Goal: Task Accomplishment & Management: Manage account settings

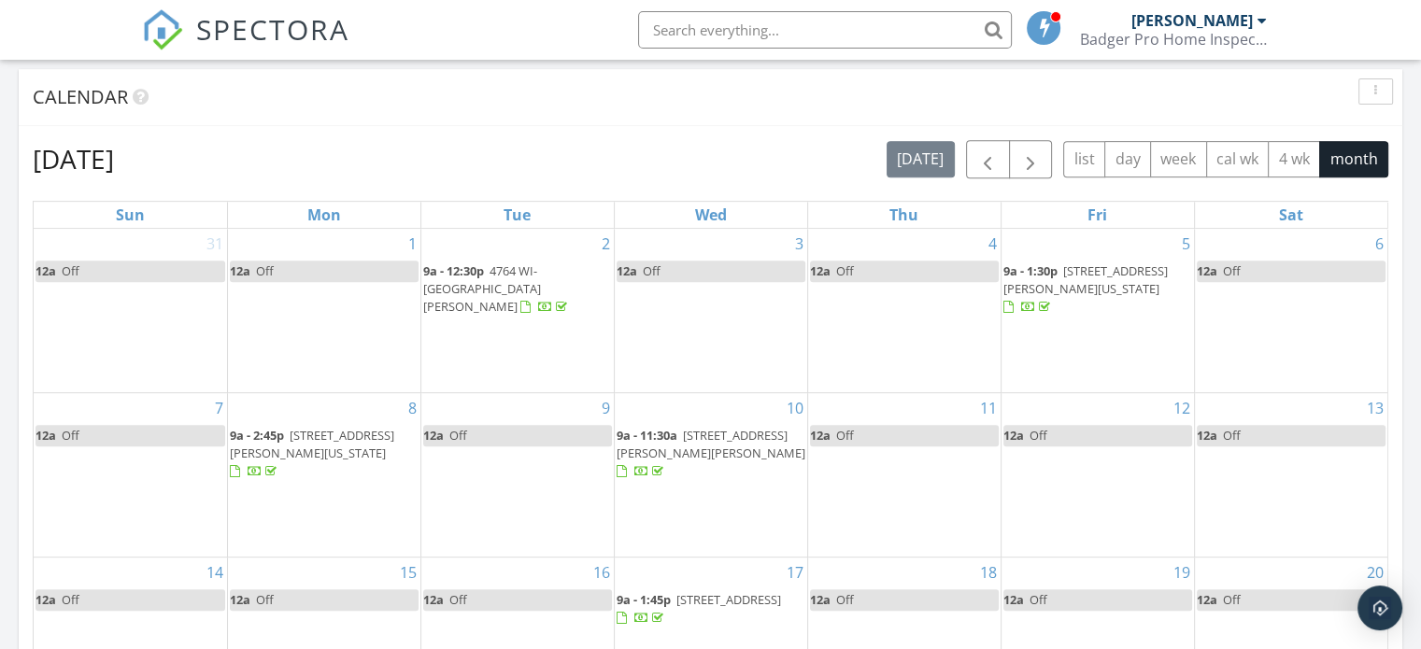
scroll to position [748, 0]
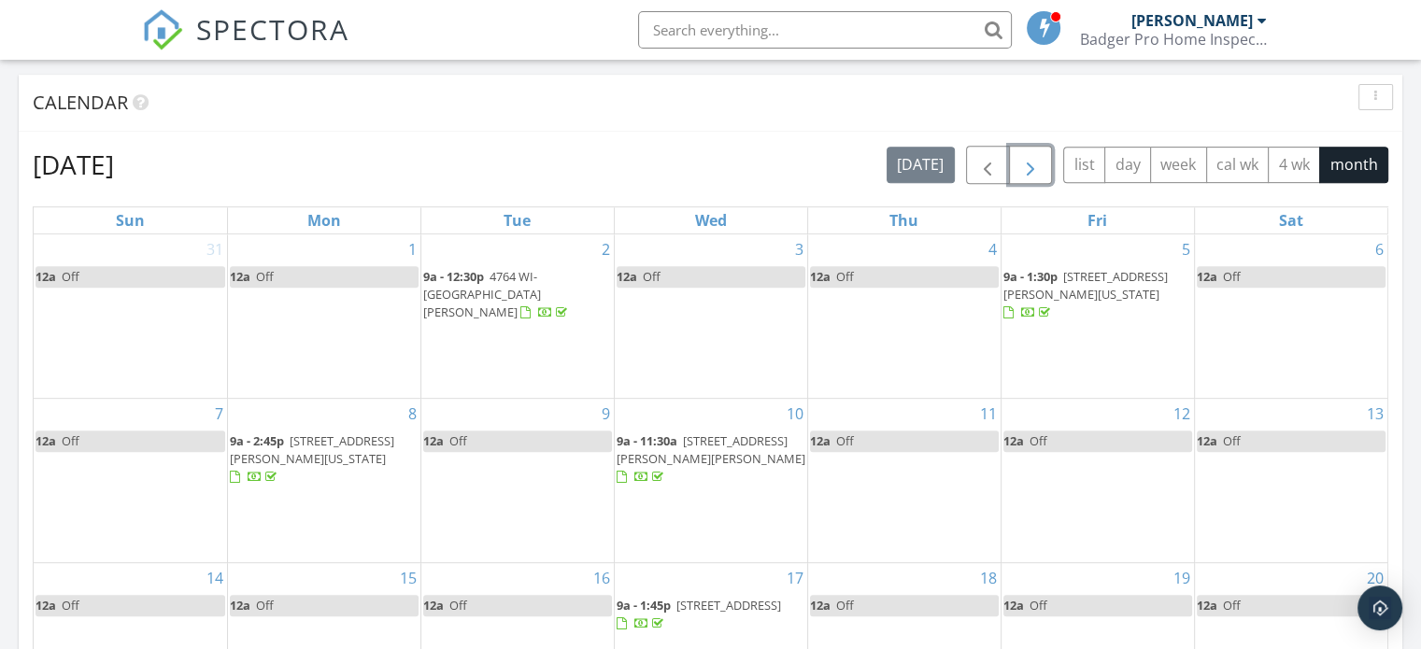
click at [1034, 168] on span "button" at bounding box center [1031, 165] width 22 height 22
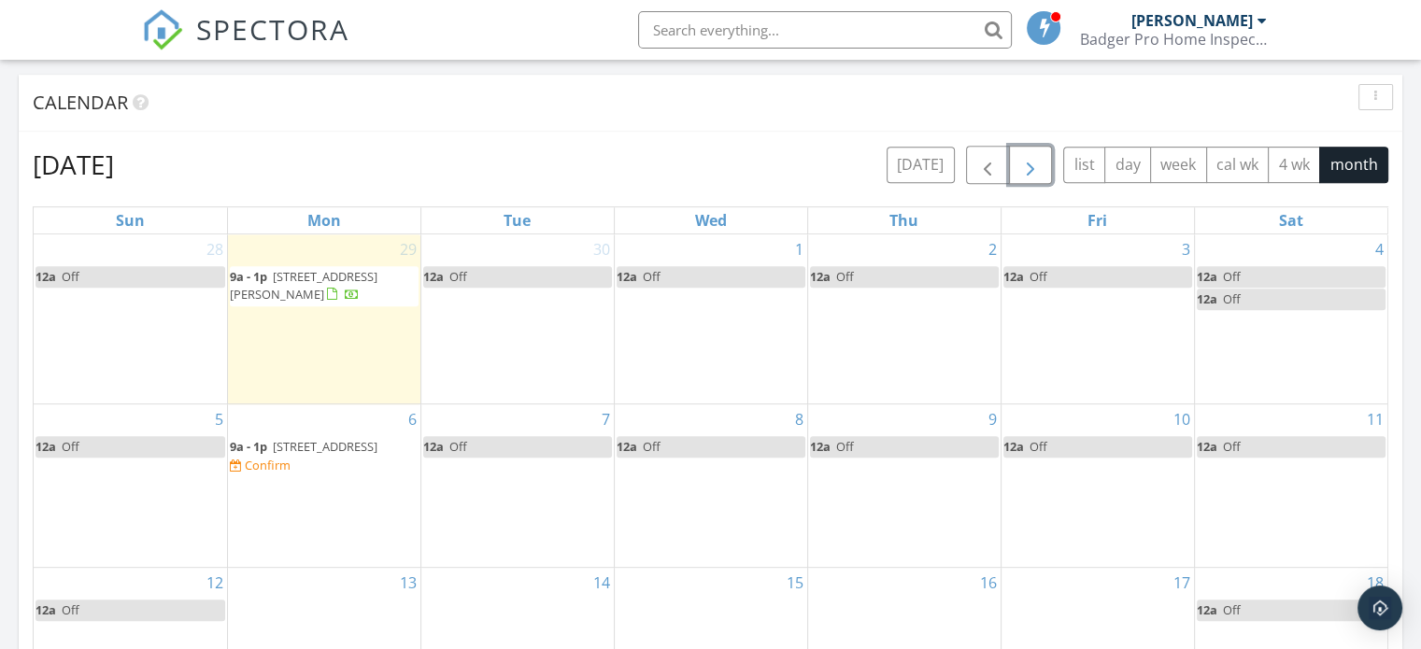
click at [291, 464] on div "Confirm" at bounding box center [268, 465] width 46 height 15
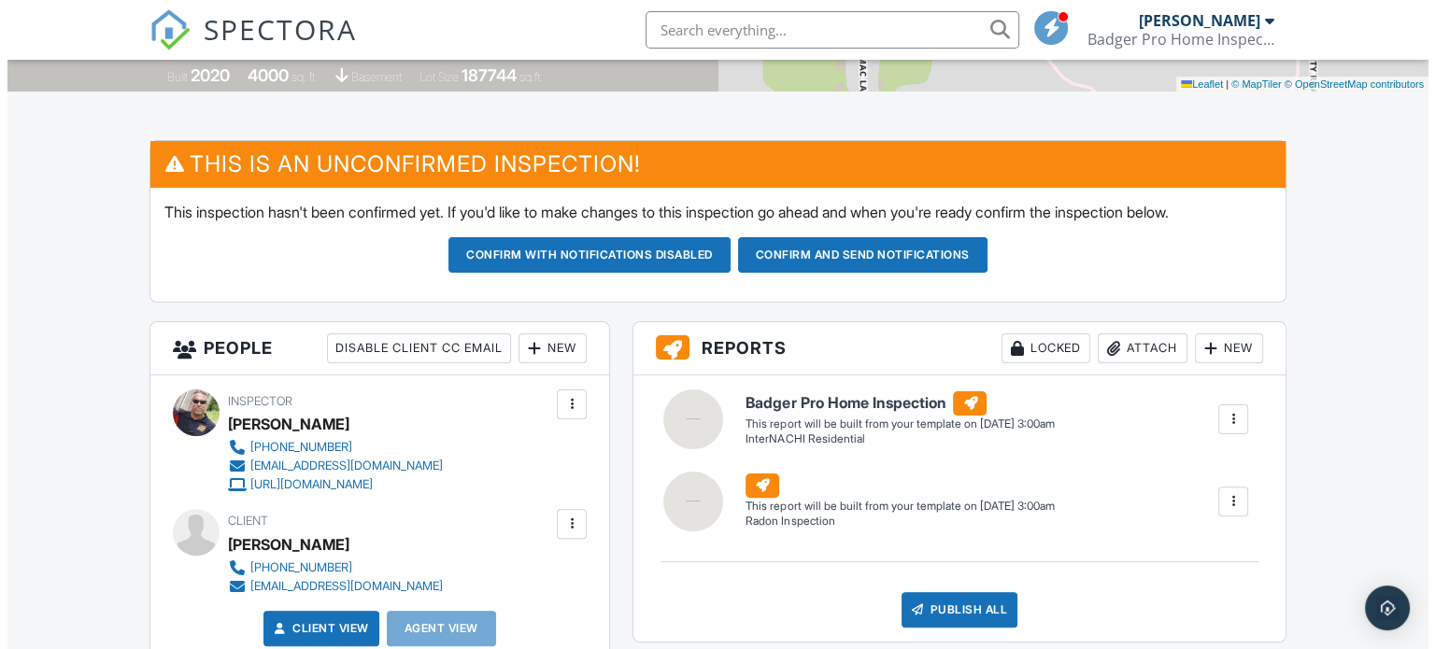
scroll to position [561, 0]
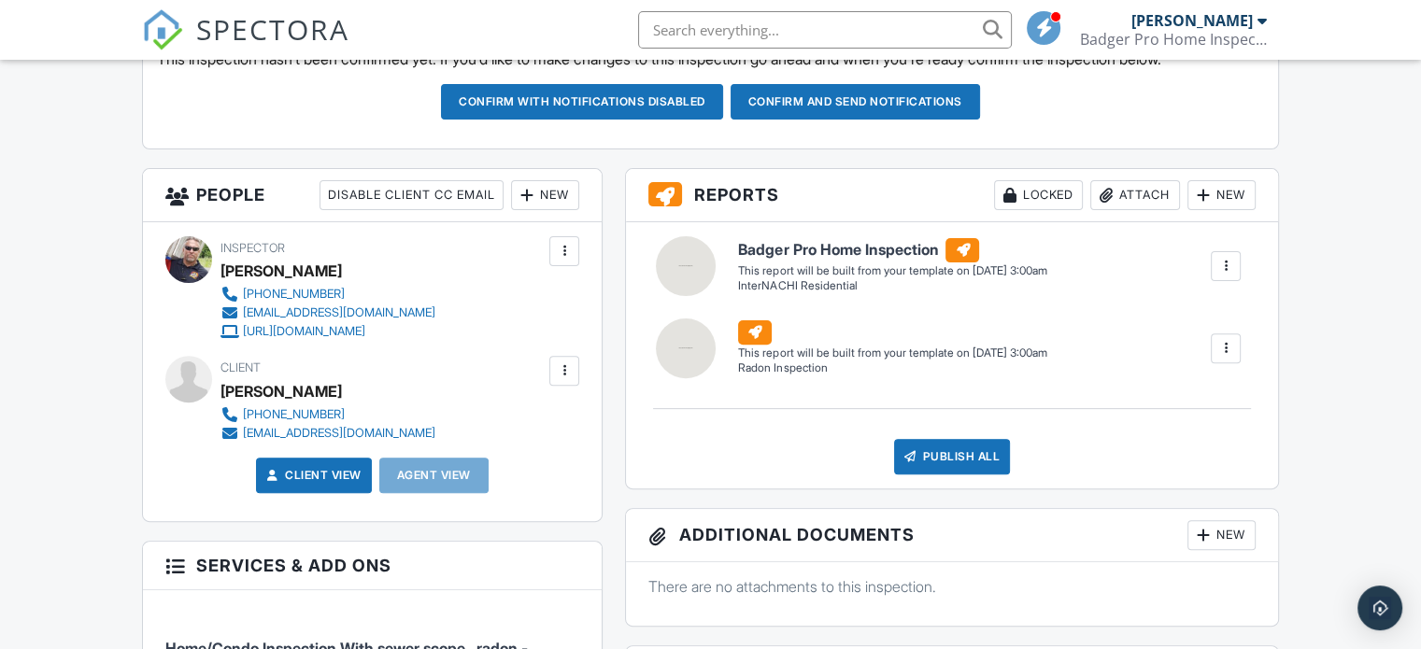
click at [564, 359] on div at bounding box center [564, 371] width 30 height 30
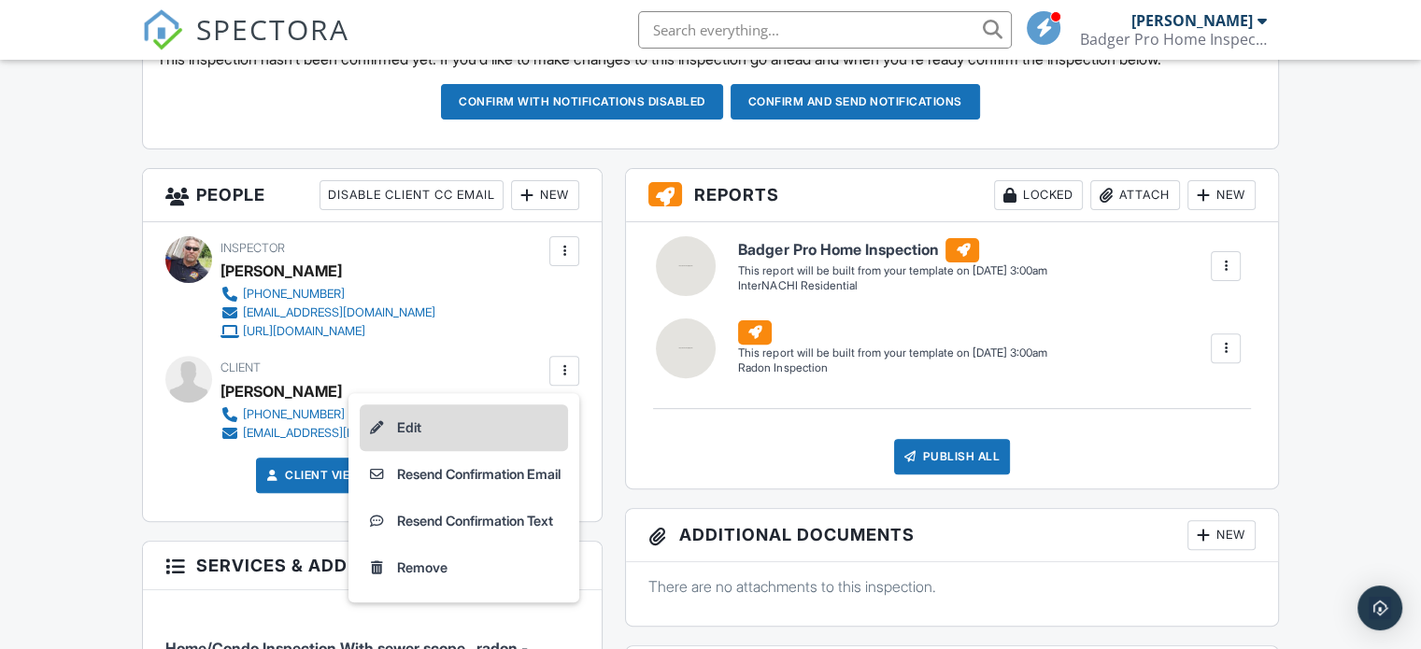
click at [419, 419] on li "Edit" at bounding box center [464, 428] width 208 height 47
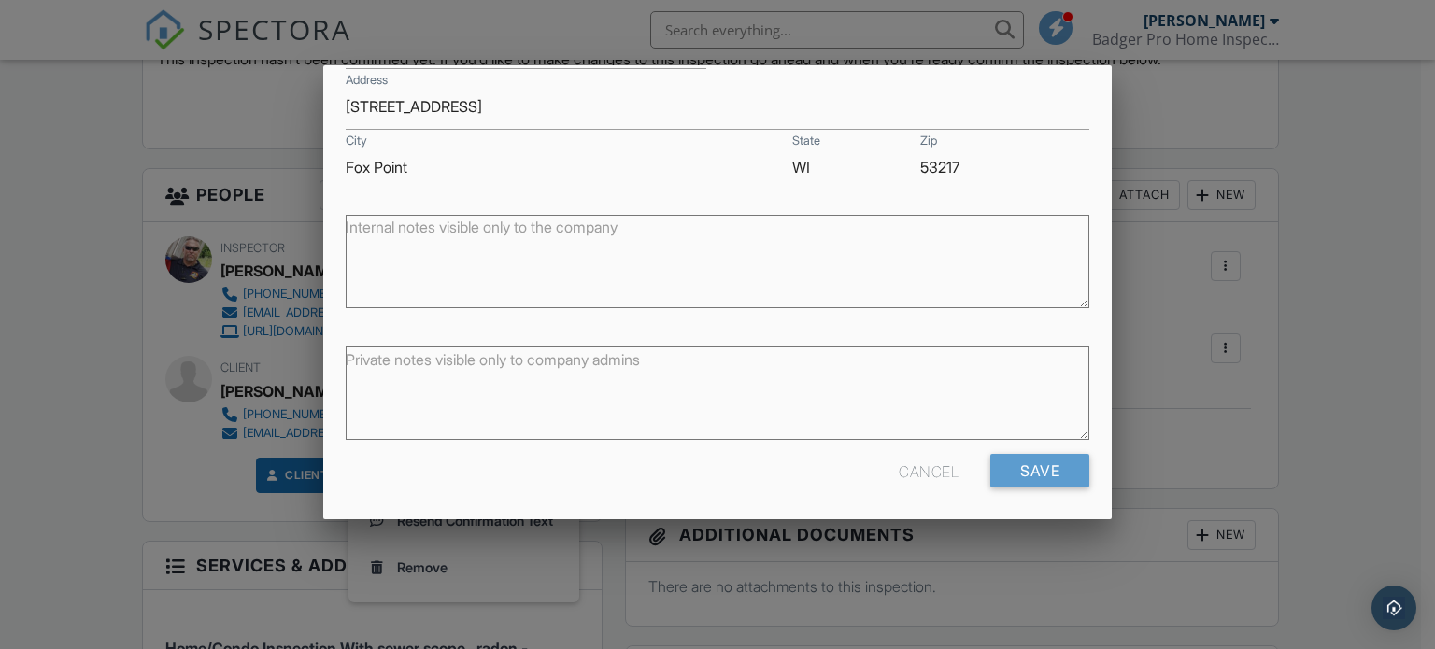
scroll to position [398, 0]
click at [1024, 459] on input "Save" at bounding box center [1040, 467] width 99 height 34
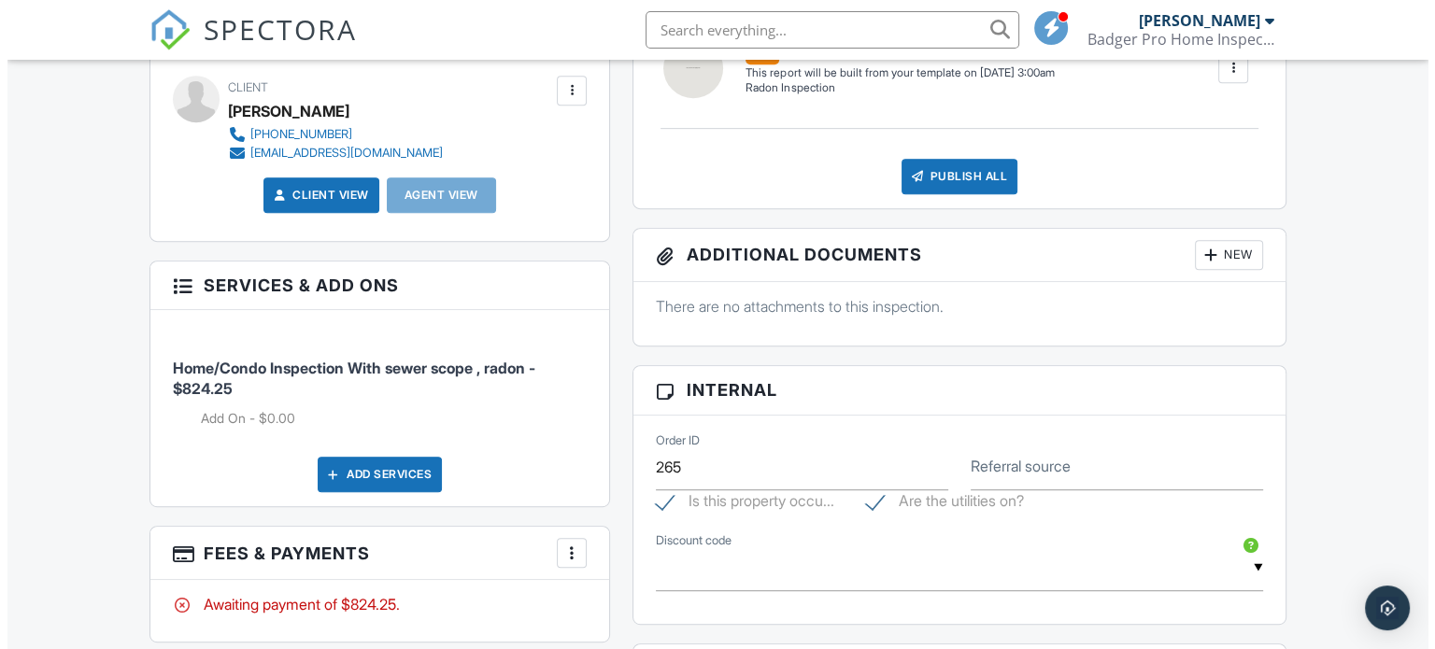
scroll to position [748, 0]
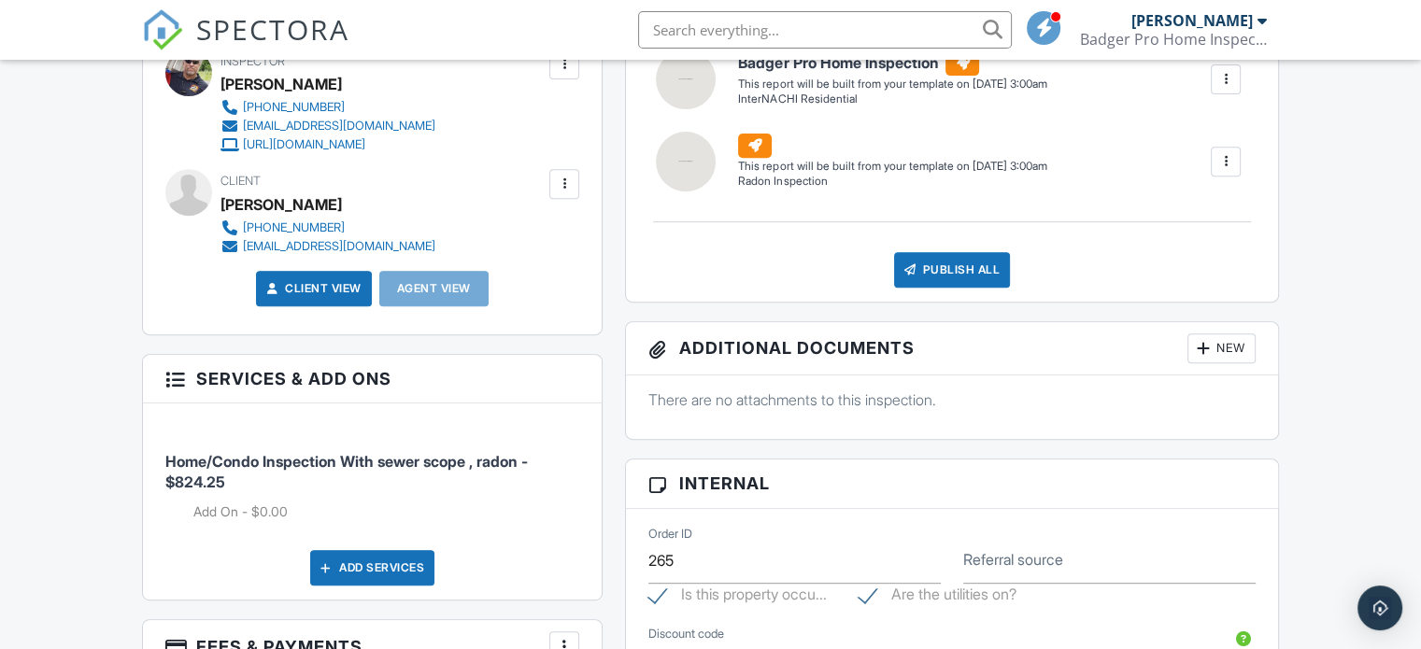
click at [347, 564] on div "Add Services" at bounding box center [372, 568] width 124 height 36
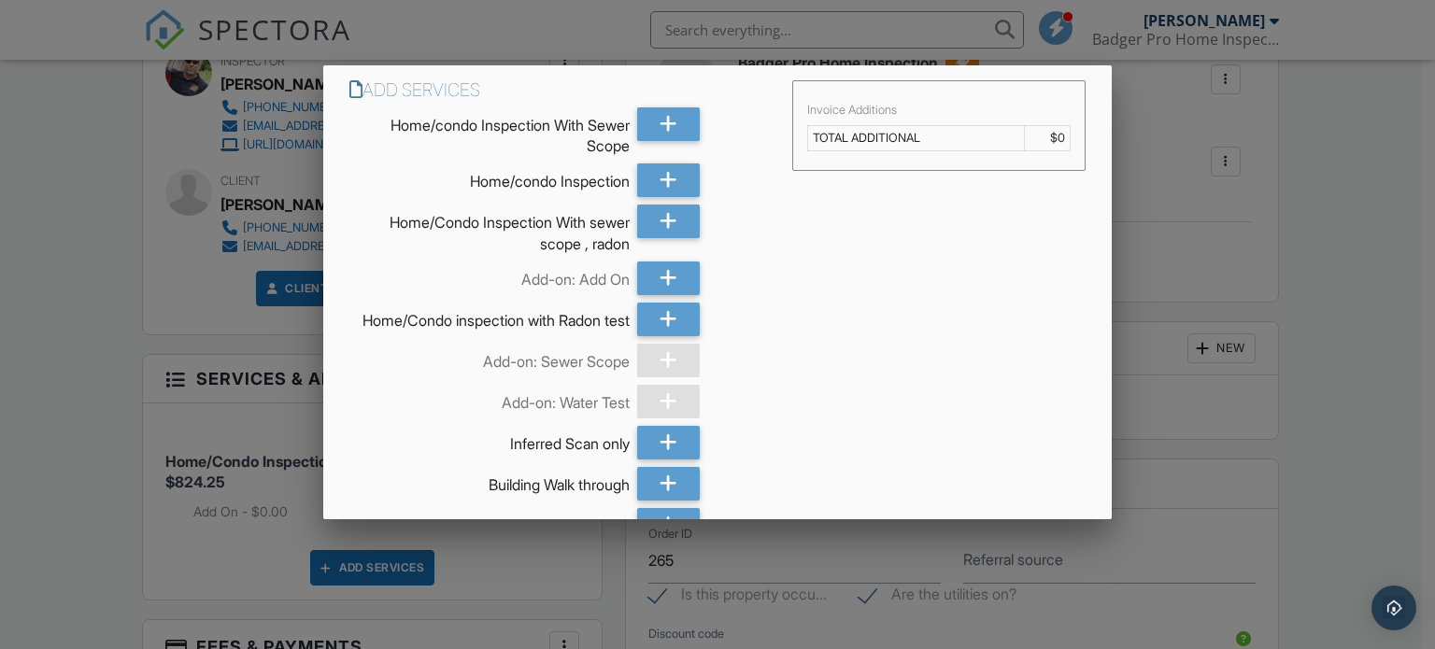
click at [657, 377] on div at bounding box center [668, 361] width 63 height 34
click at [671, 376] on div at bounding box center [668, 361] width 63 height 34
click at [1049, 132] on td "$0" at bounding box center [1047, 137] width 47 height 25
click at [1028, 140] on td "$0" at bounding box center [1047, 137] width 47 height 25
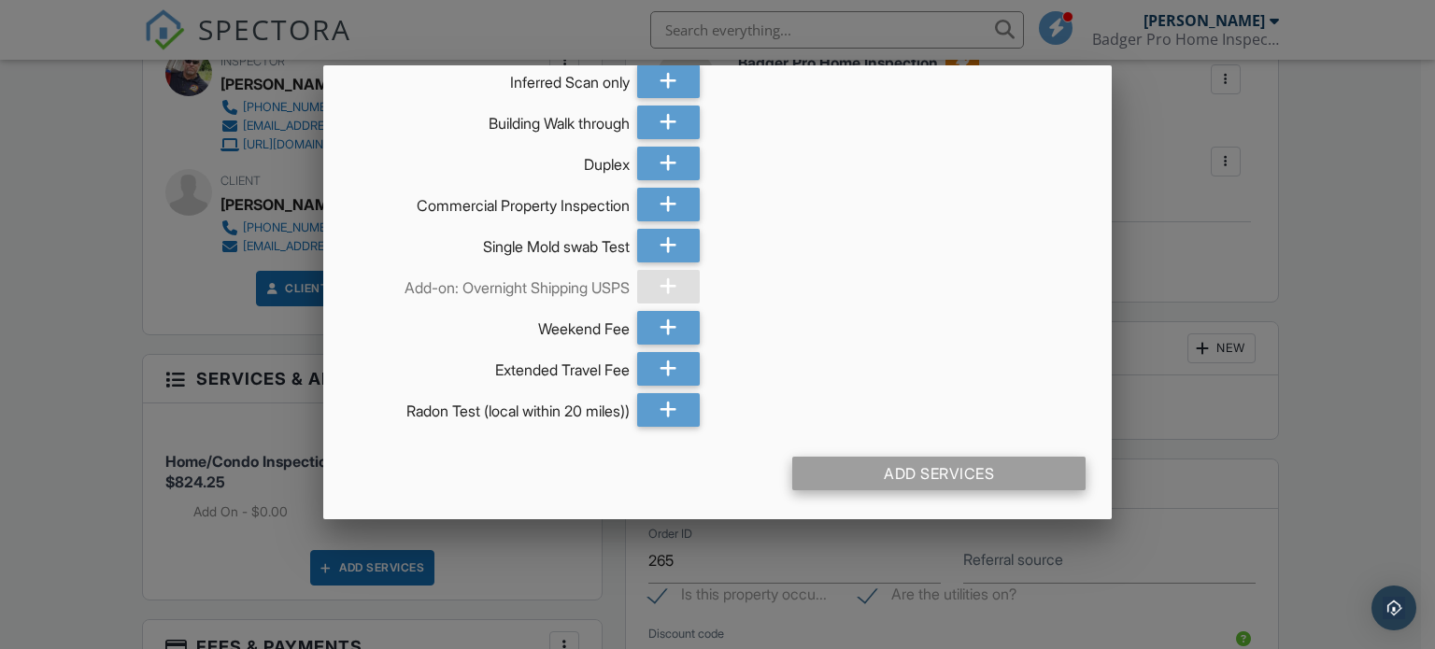
click at [947, 463] on div "Add Services" at bounding box center [939, 474] width 294 height 34
click at [656, 286] on div at bounding box center [668, 287] width 63 height 34
click at [0, 345] on div at bounding box center [717, 313] width 1435 height 812
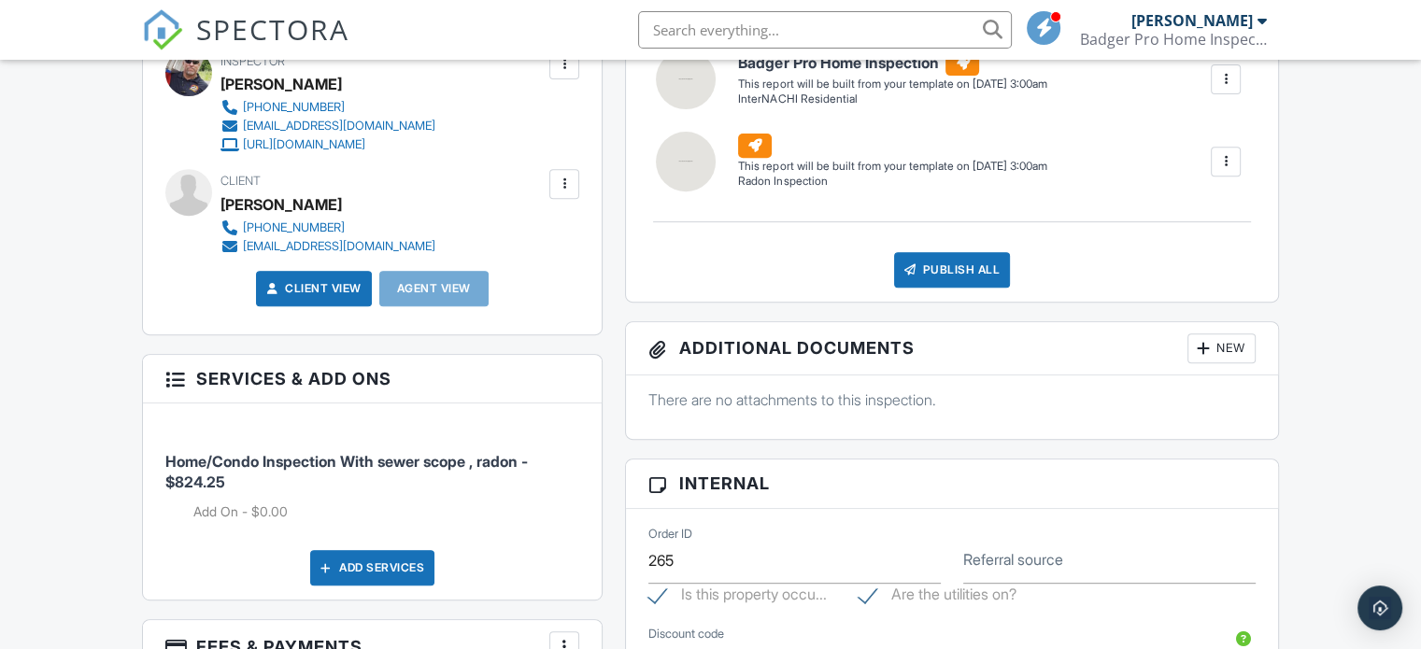
click at [388, 552] on div "Add Services" at bounding box center [372, 568] width 124 height 36
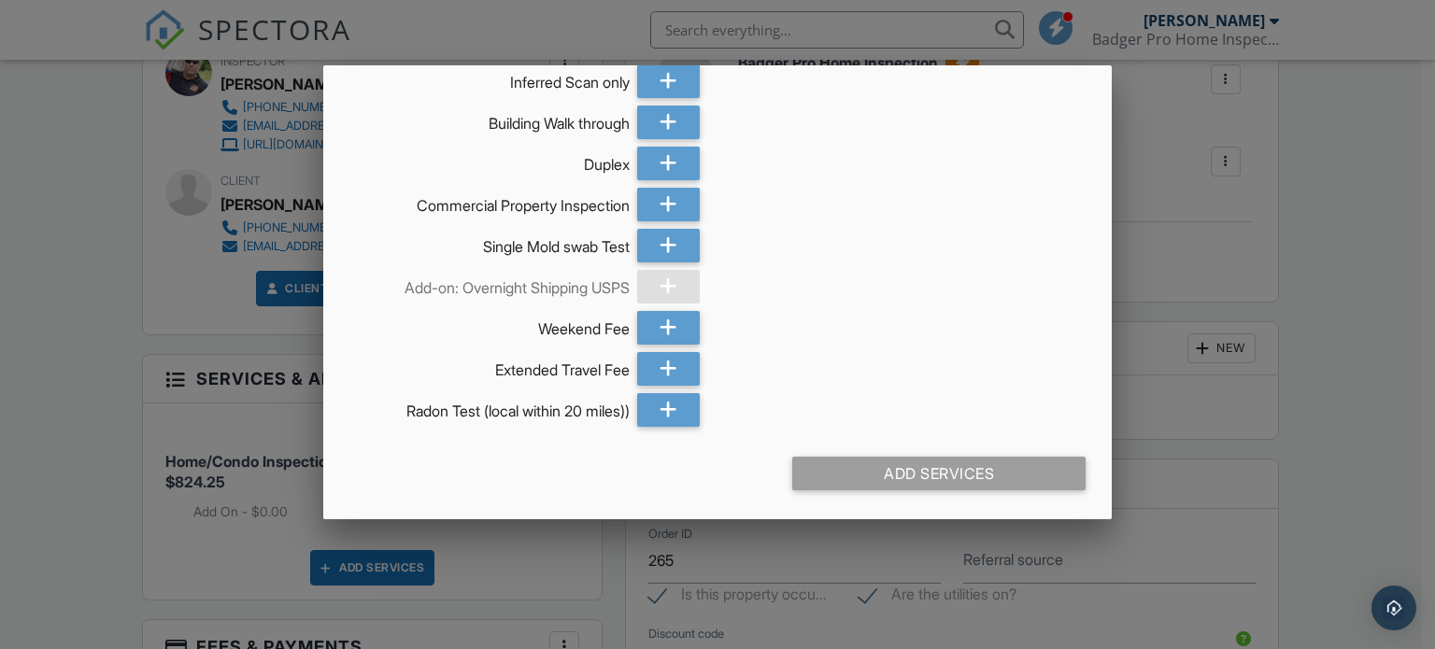
scroll to position [191, 0]
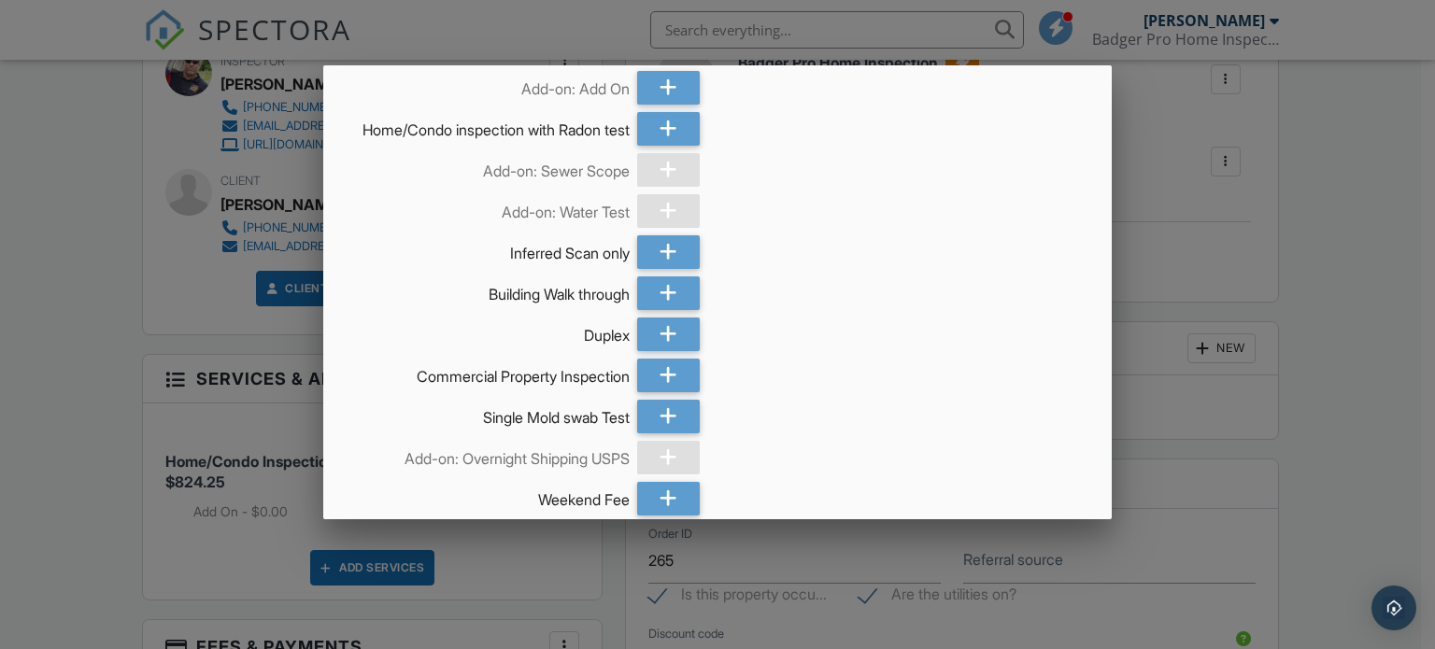
click at [662, 175] on div at bounding box center [668, 170] width 63 height 34
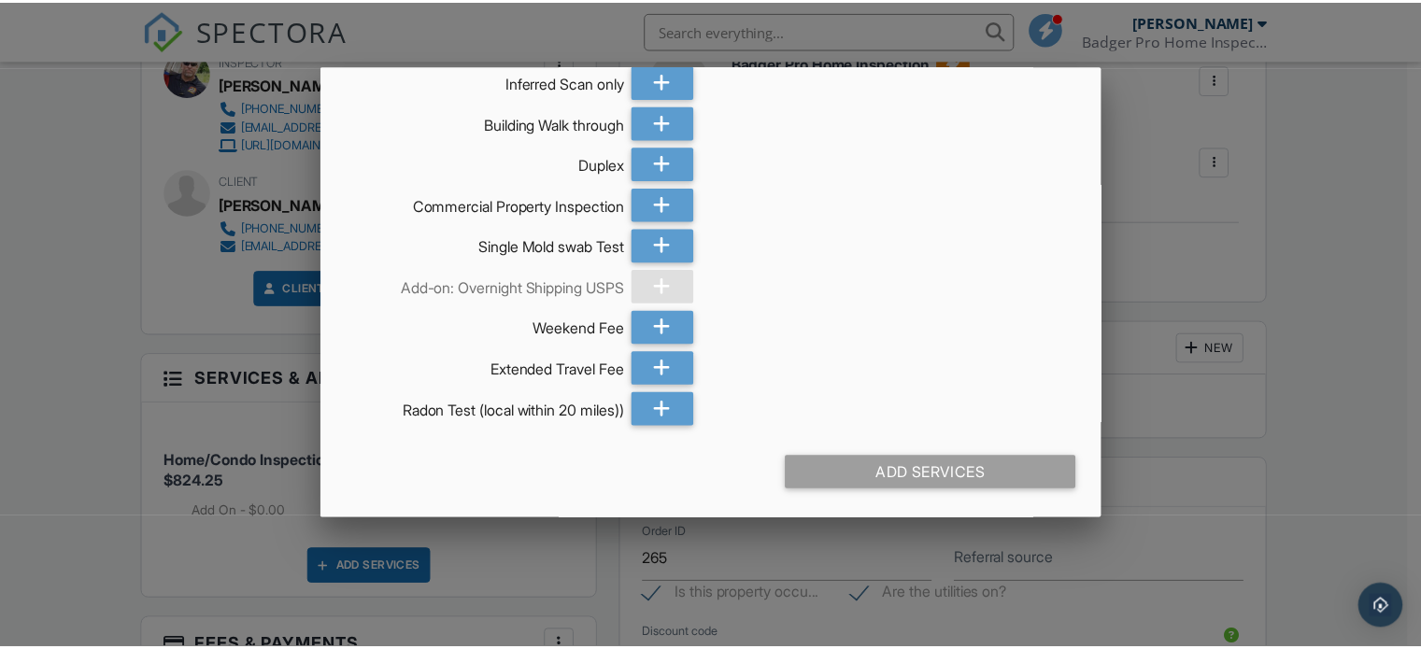
scroll to position [378, 0]
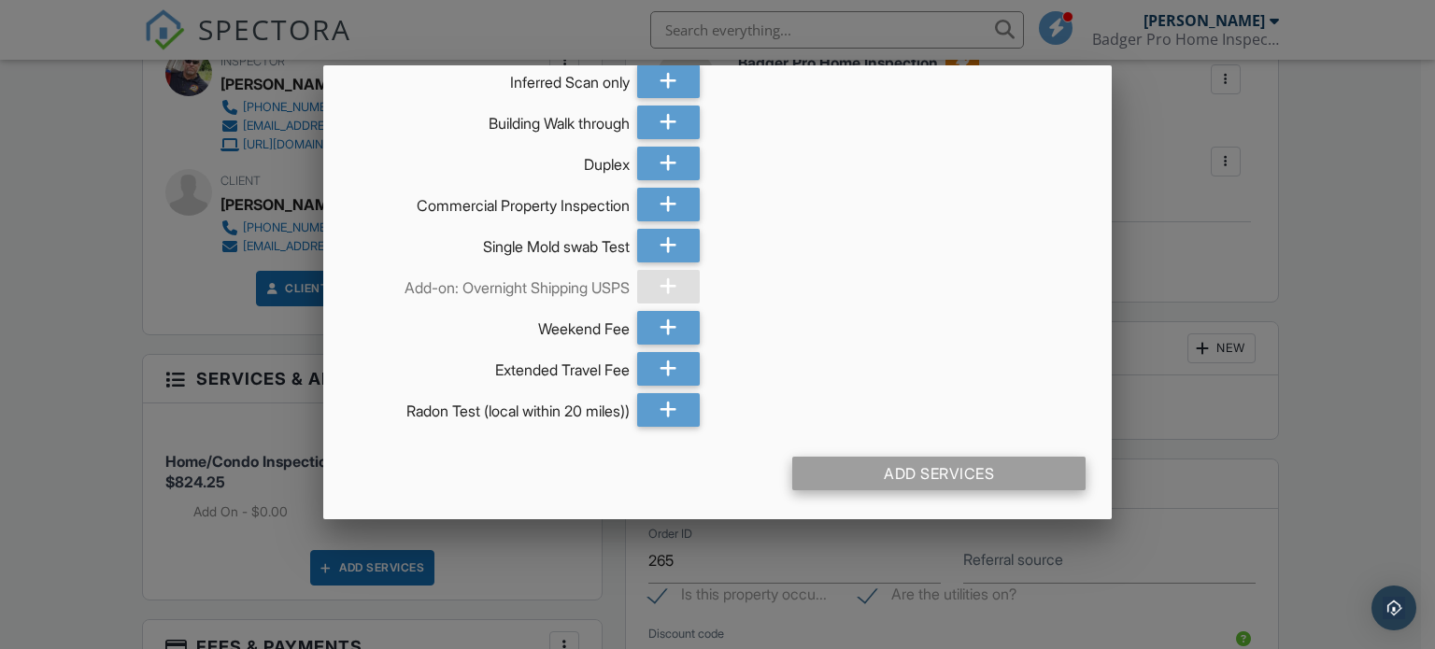
click at [960, 465] on div "Add Services" at bounding box center [939, 474] width 294 height 34
click at [1351, 231] on div at bounding box center [717, 313] width 1435 height 812
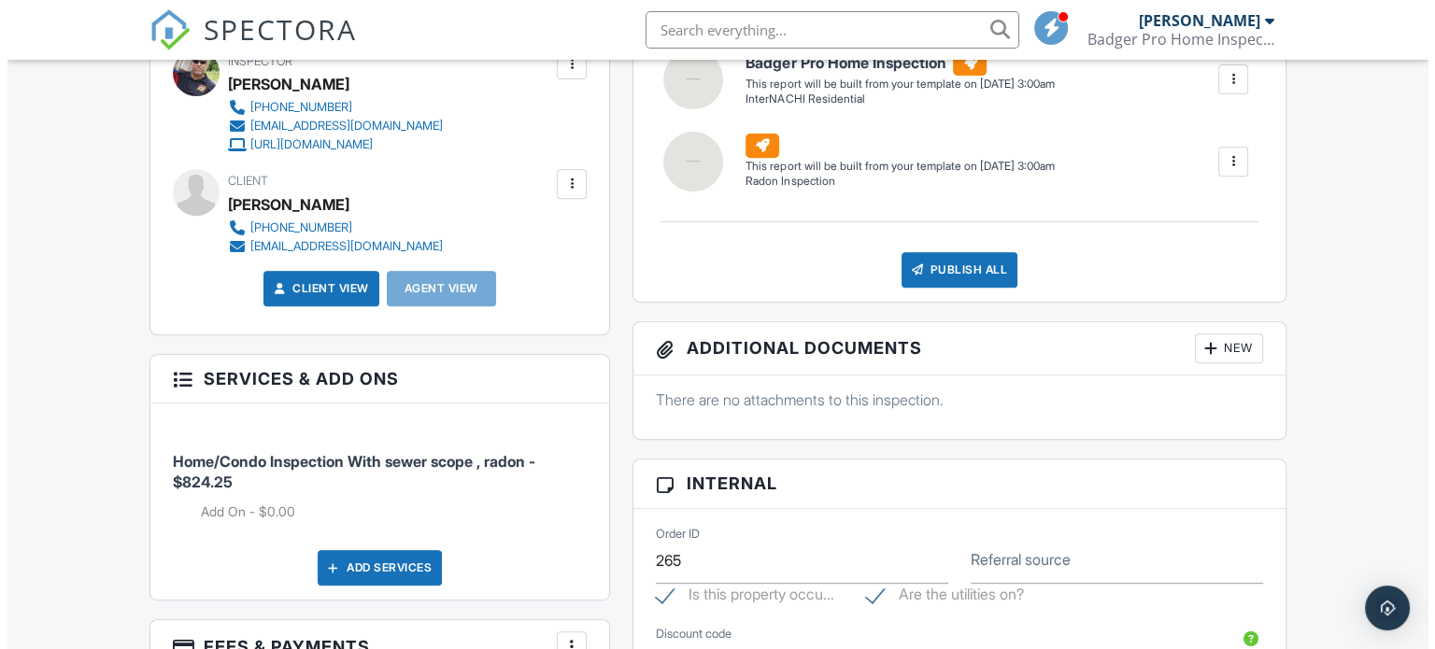
scroll to position [934, 0]
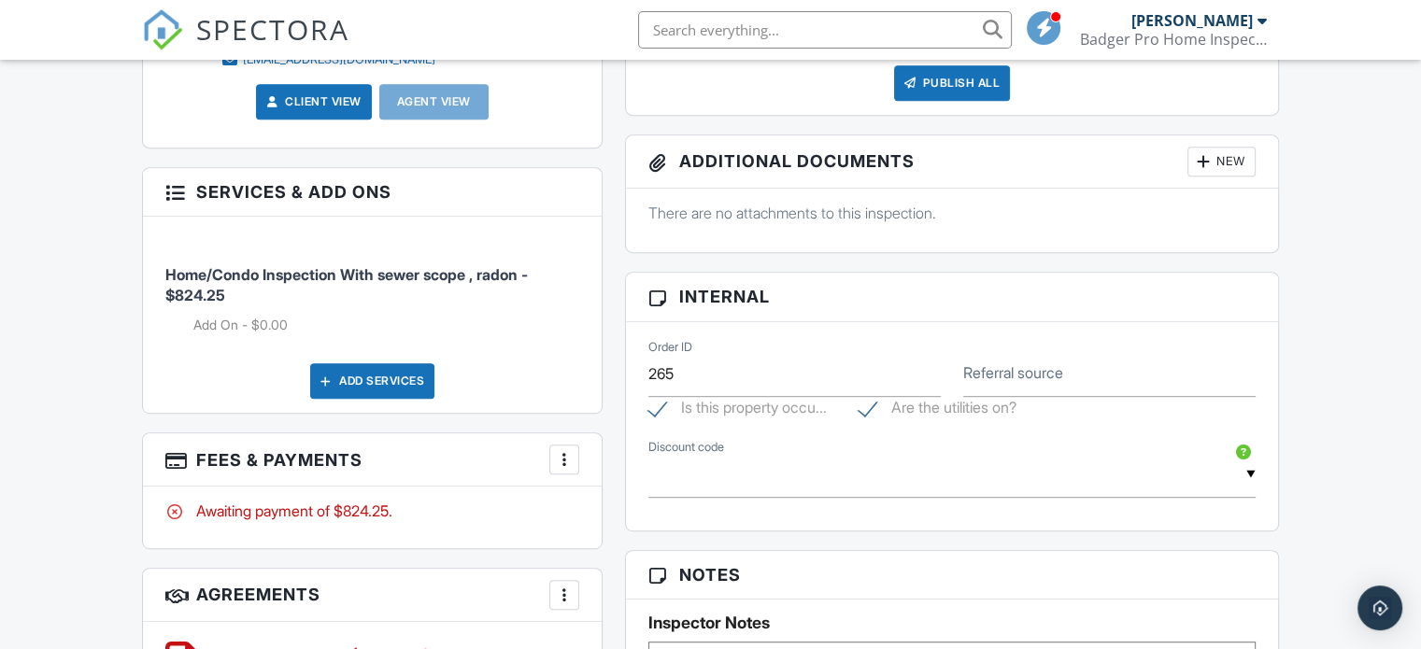
click at [564, 455] on div at bounding box center [564, 459] width 19 height 19
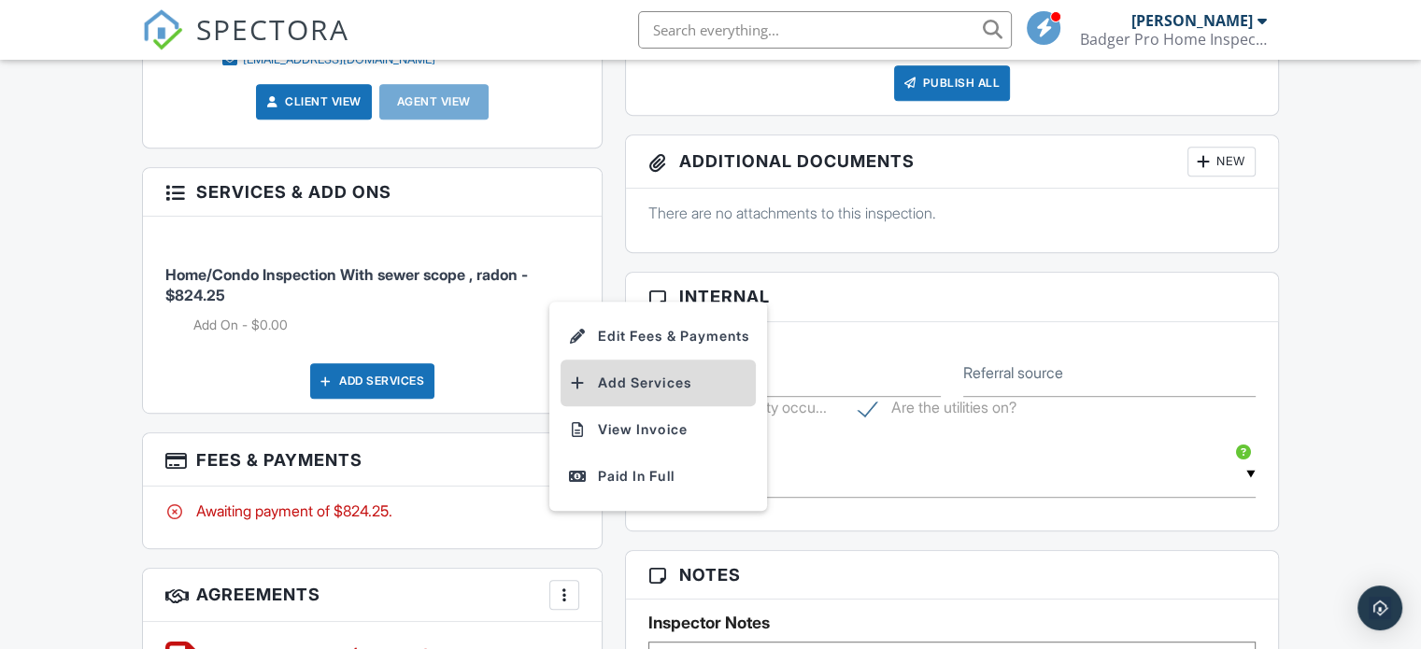
click at [604, 377] on li "Add Services" at bounding box center [658, 383] width 195 height 47
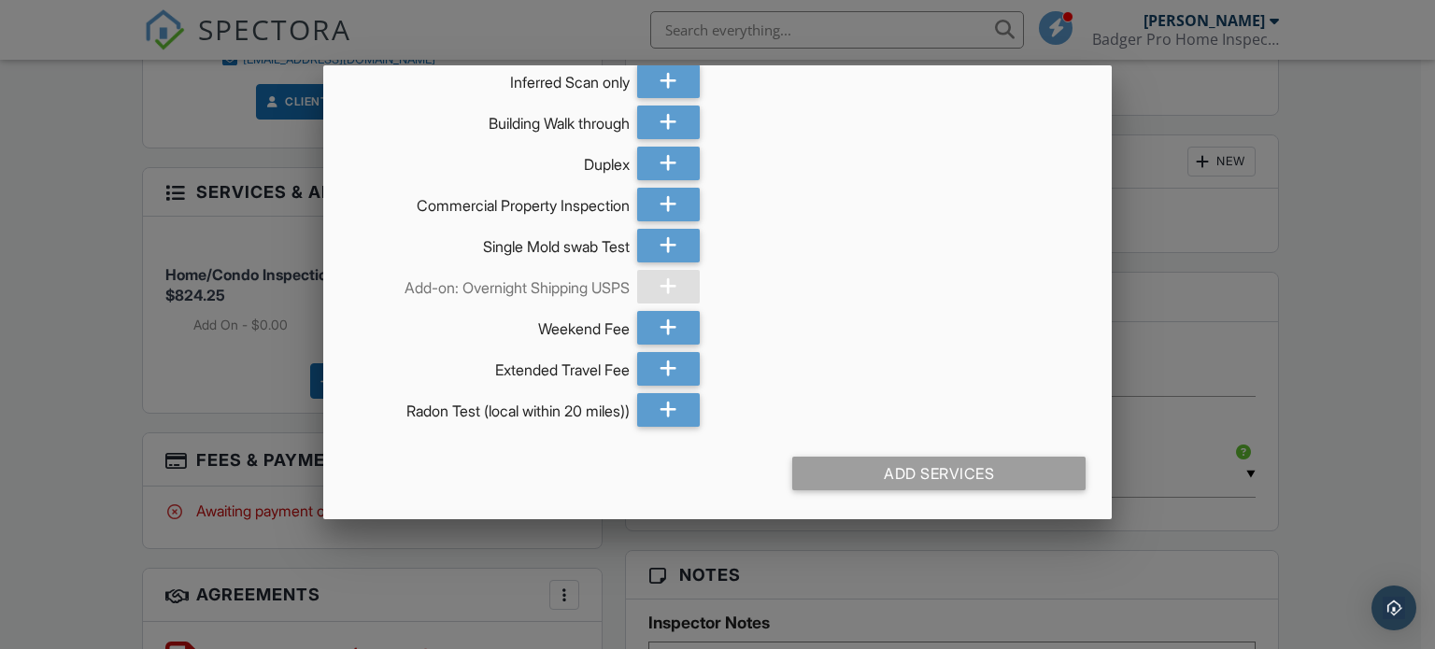
click at [1380, 321] on div at bounding box center [717, 313] width 1435 height 812
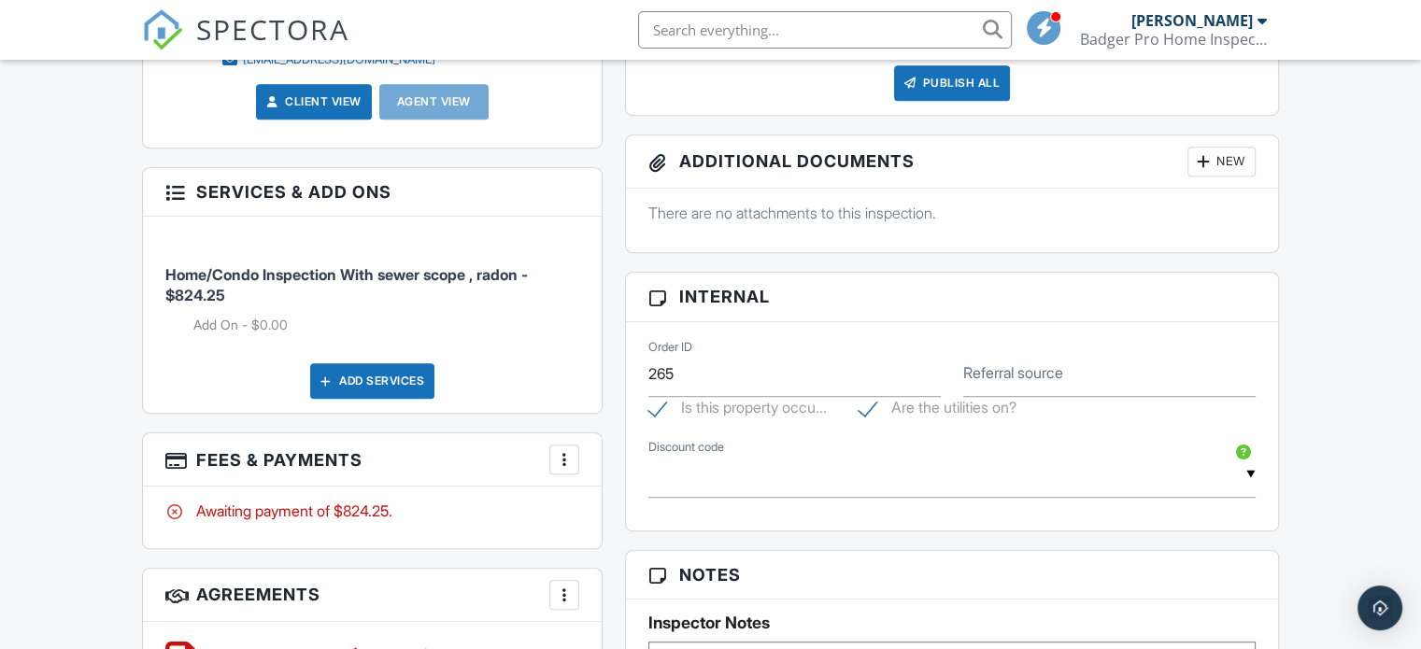
click at [559, 457] on div at bounding box center [564, 459] width 19 height 19
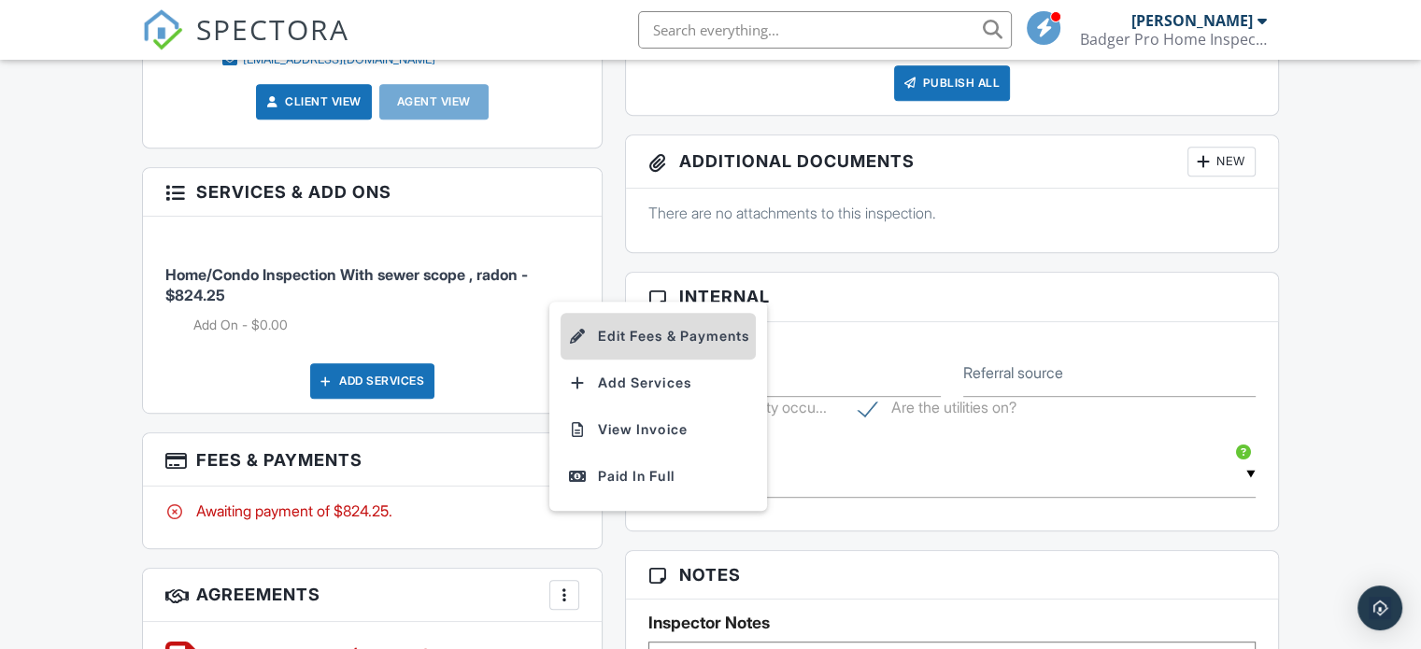
click at [658, 337] on li "Edit Fees & Payments" at bounding box center [658, 336] width 195 height 47
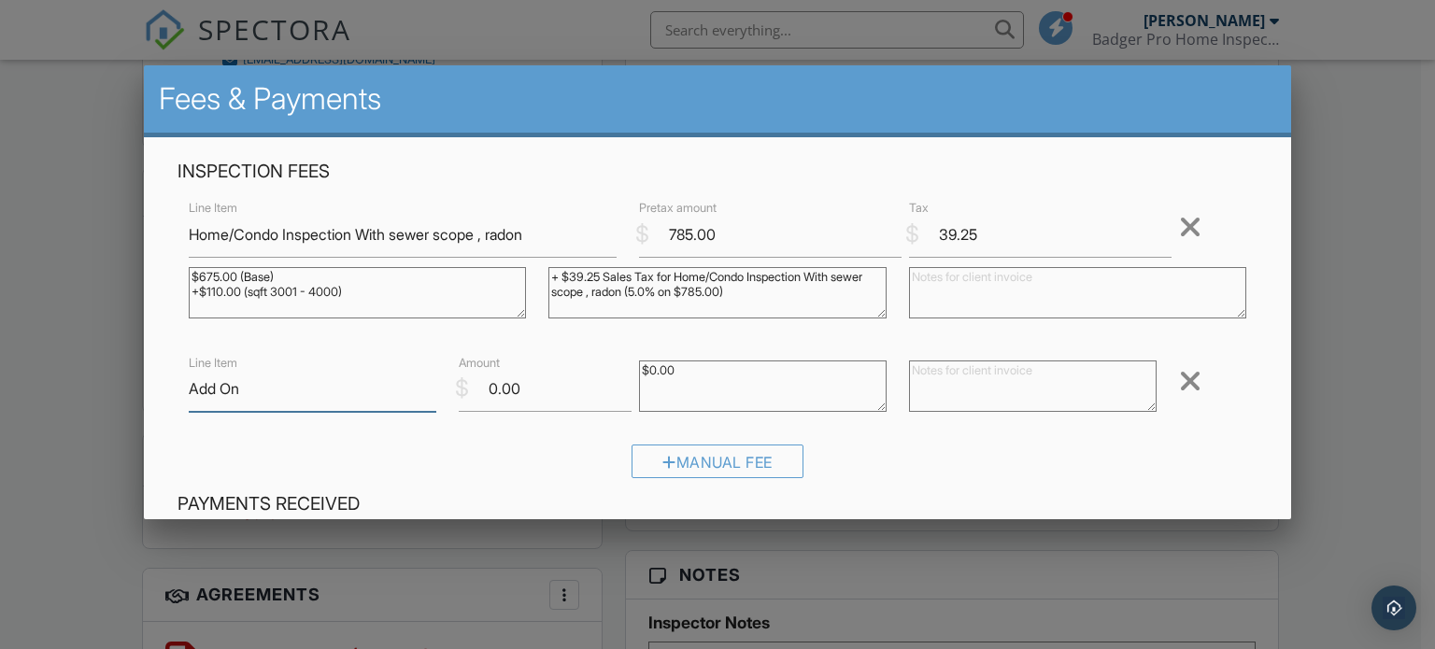
click at [338, 388] on input "Add On" at bounding box center [313, 389] width 248 height 46
type input "A"
type input "2nd sewer scope"
click at [523, 398] on input "0.00" at bounding box center [545, 389] width 173 height 46
type input "0"
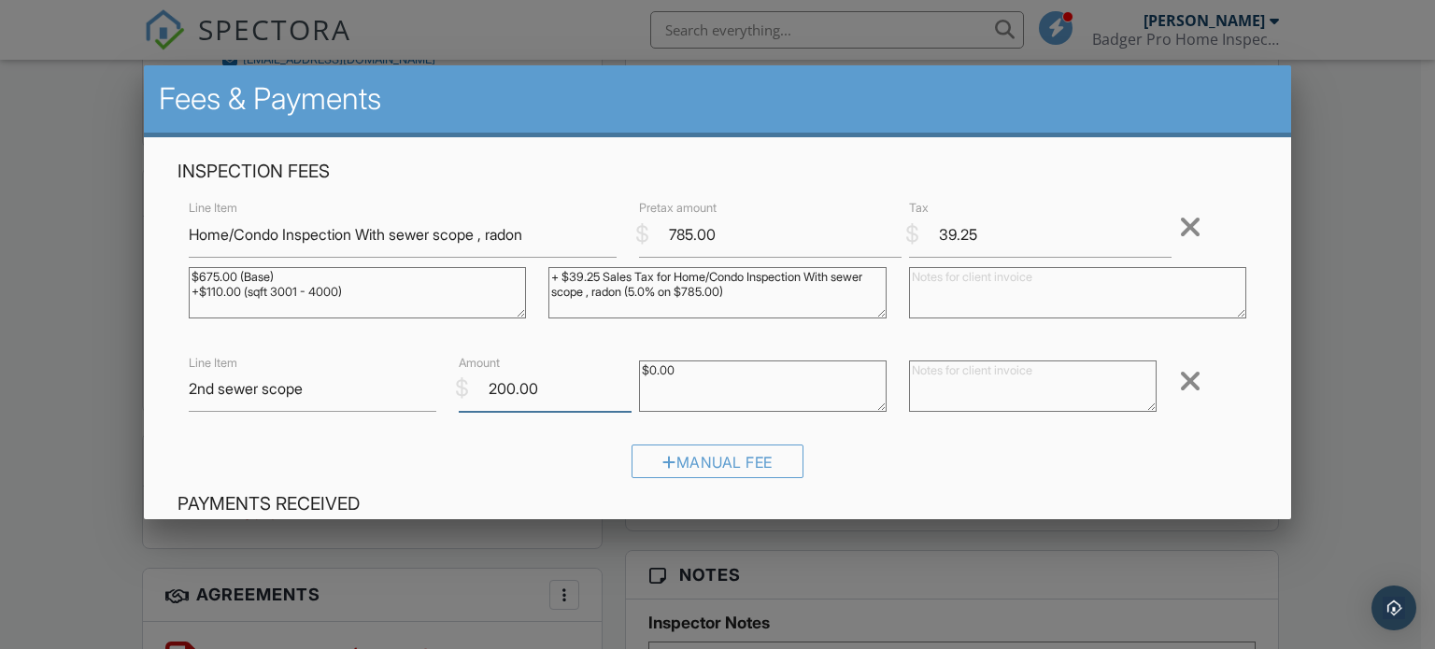
scroll to position [93, 0]
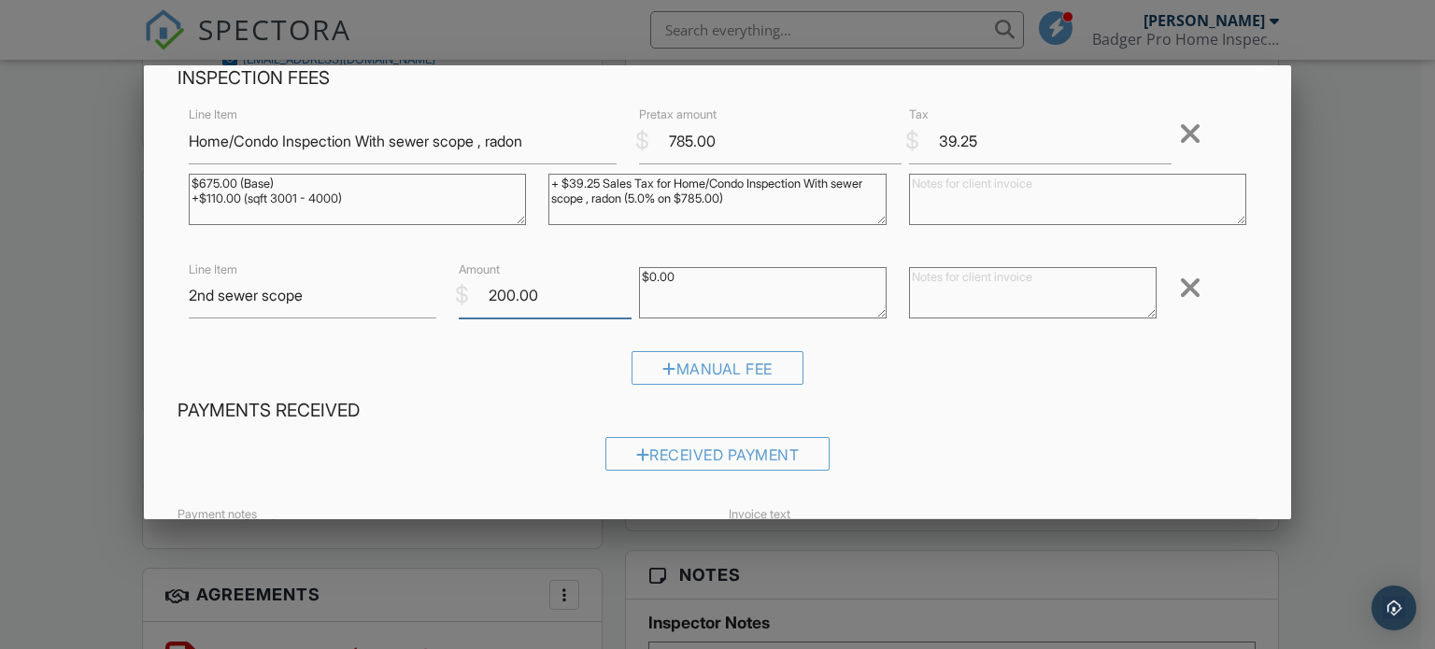
type input "200.00"
click at [711, 294] on textarea "$0.00" at bounding box center [763, 292] width 248 height 51
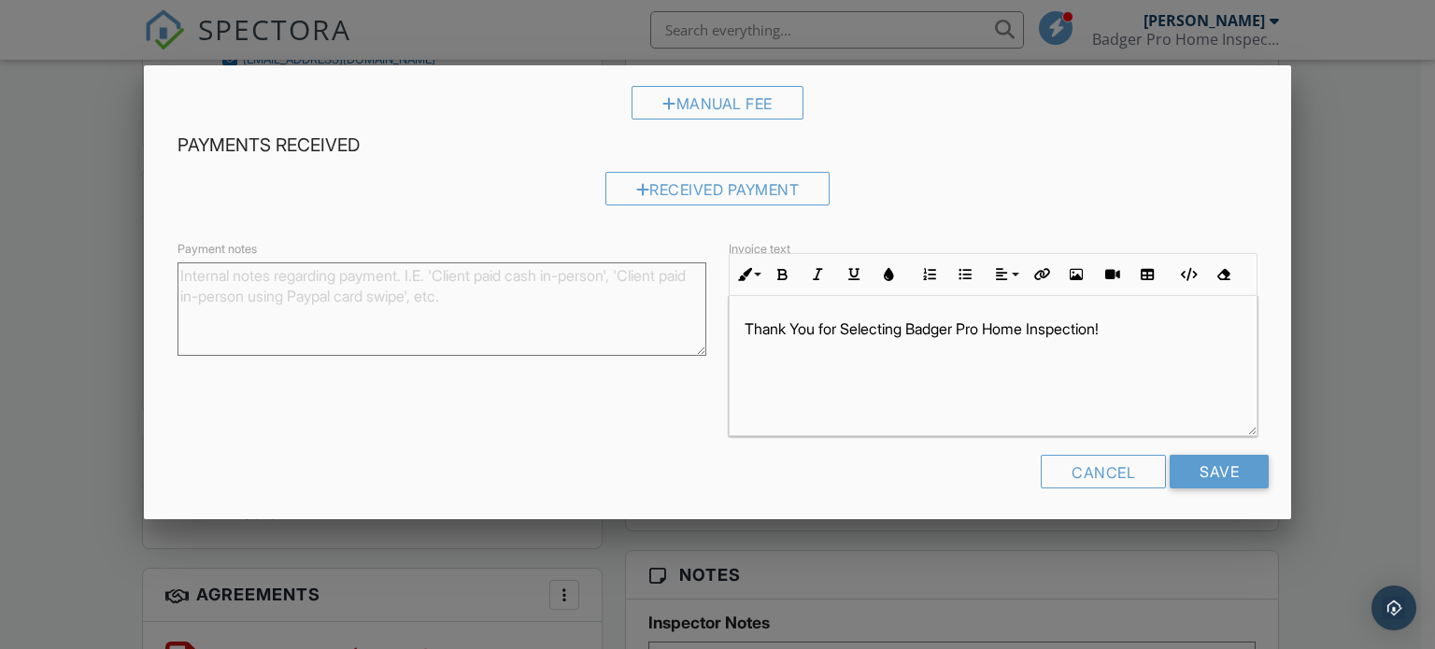
scroll to position [364, 0]
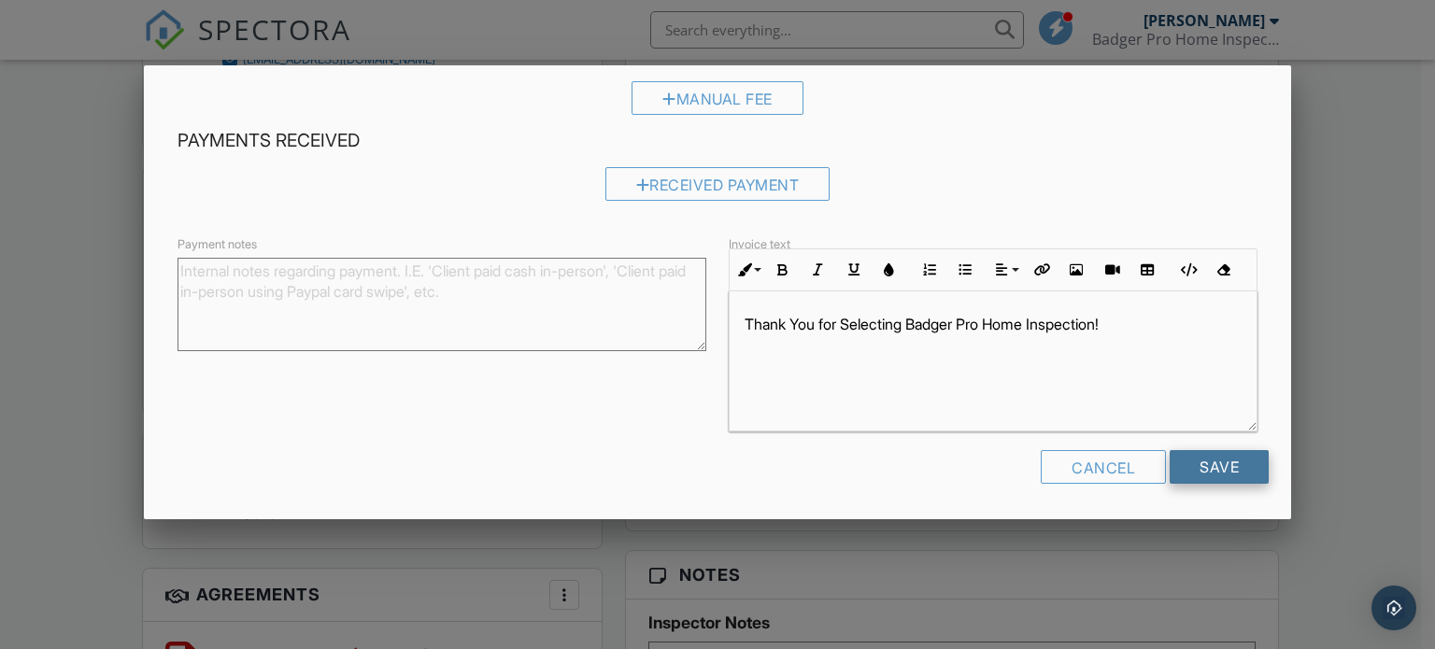
type textarea "$0.00 10.00"
click at [1201, 464] on input "Save" at bounding box center [1219, 467] width 99 height 34
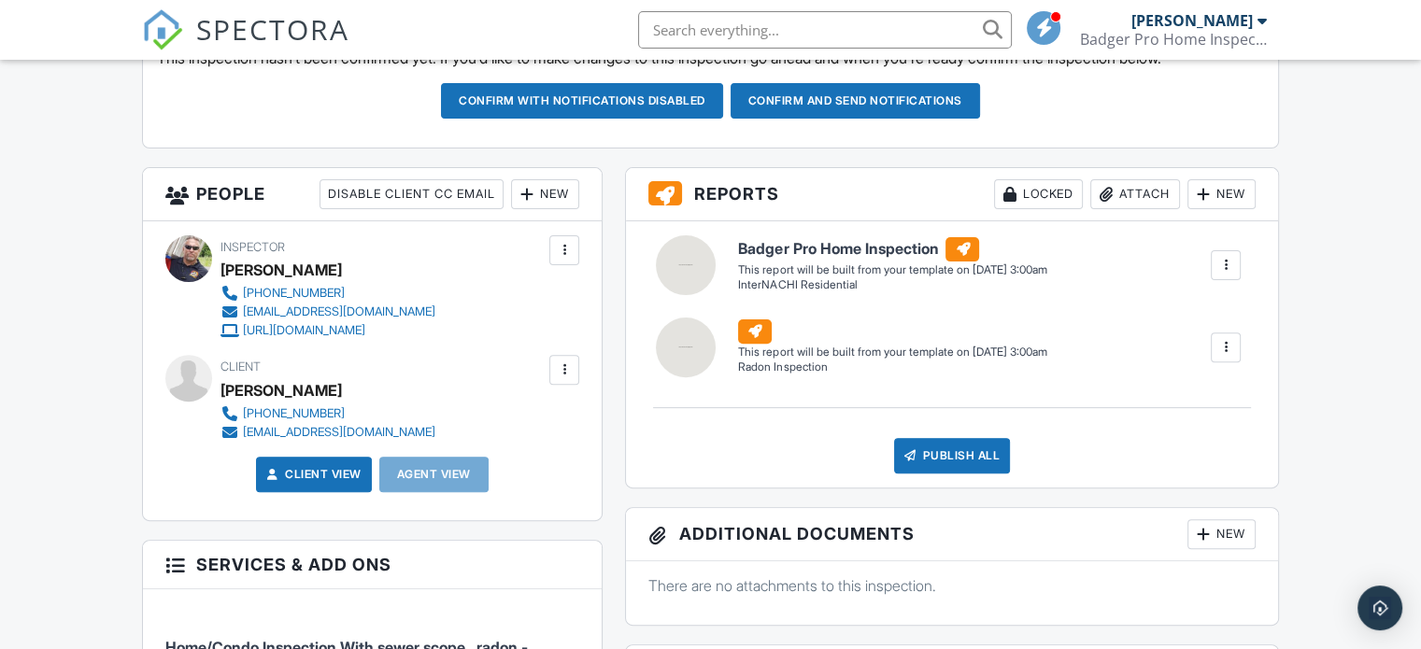
scroll to position [364, 0]
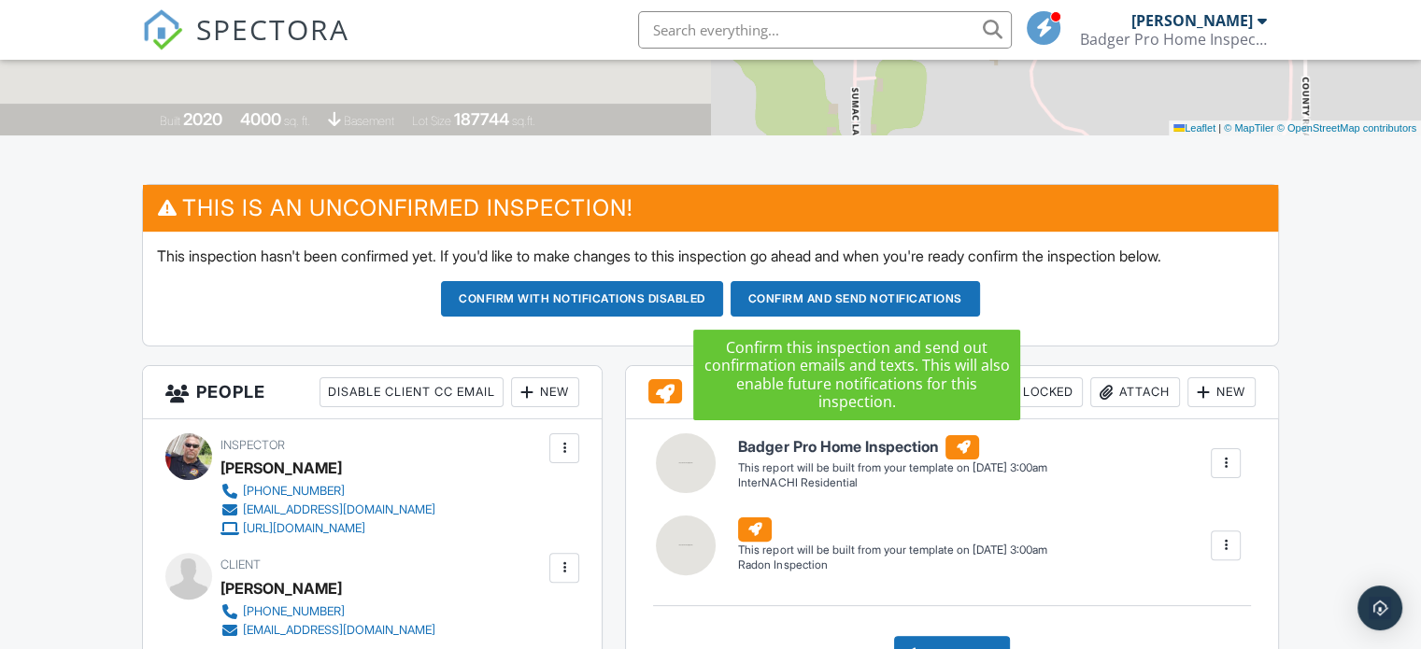
click at [781, 294] on button "Confirm and send notifications" at bounding box center [856, 299] width 250 height 36
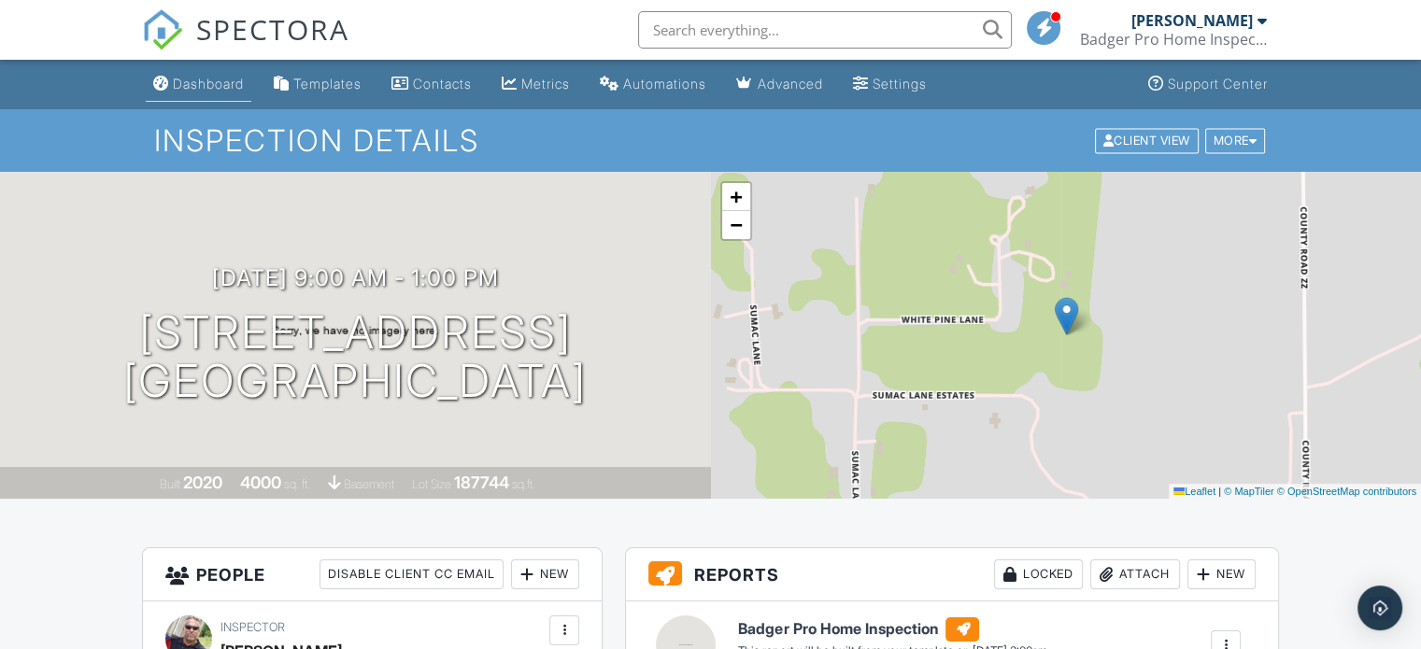
click at [191, 84] on div "Dashboard" at bounding box center [208, 84] width 71 height 16
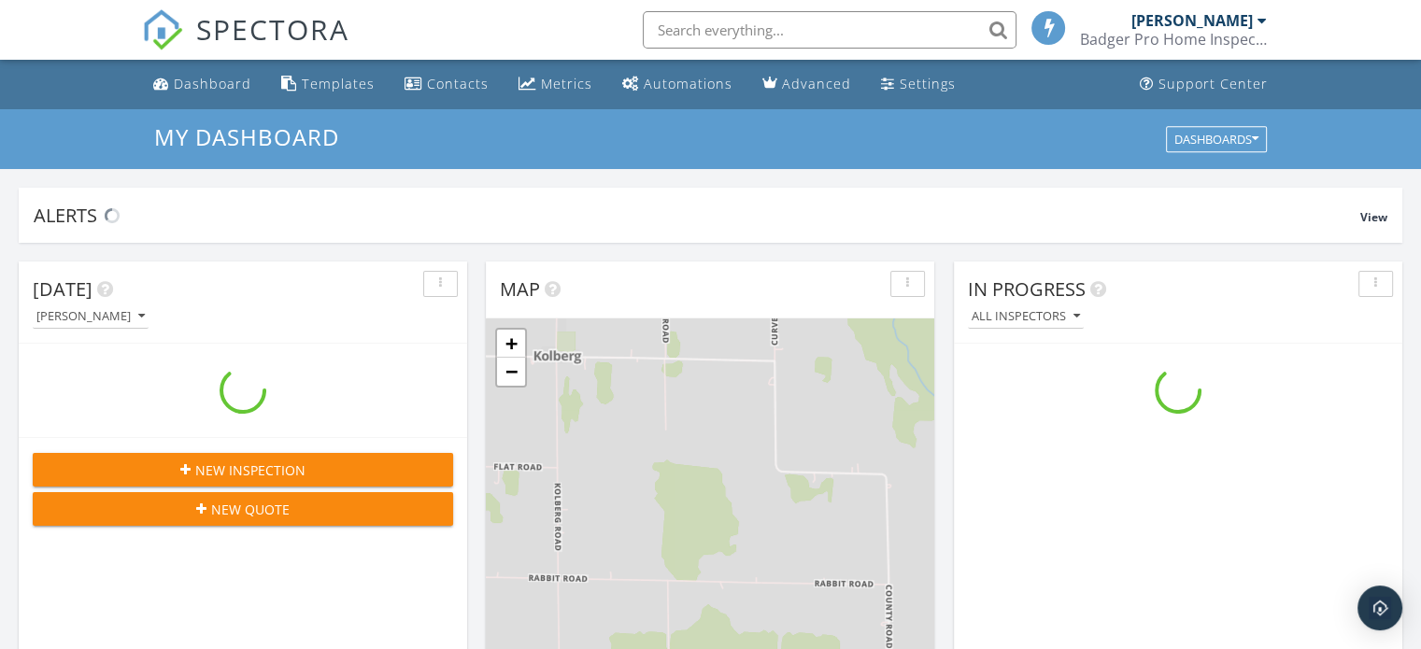
scroll to position [1730, 1450]
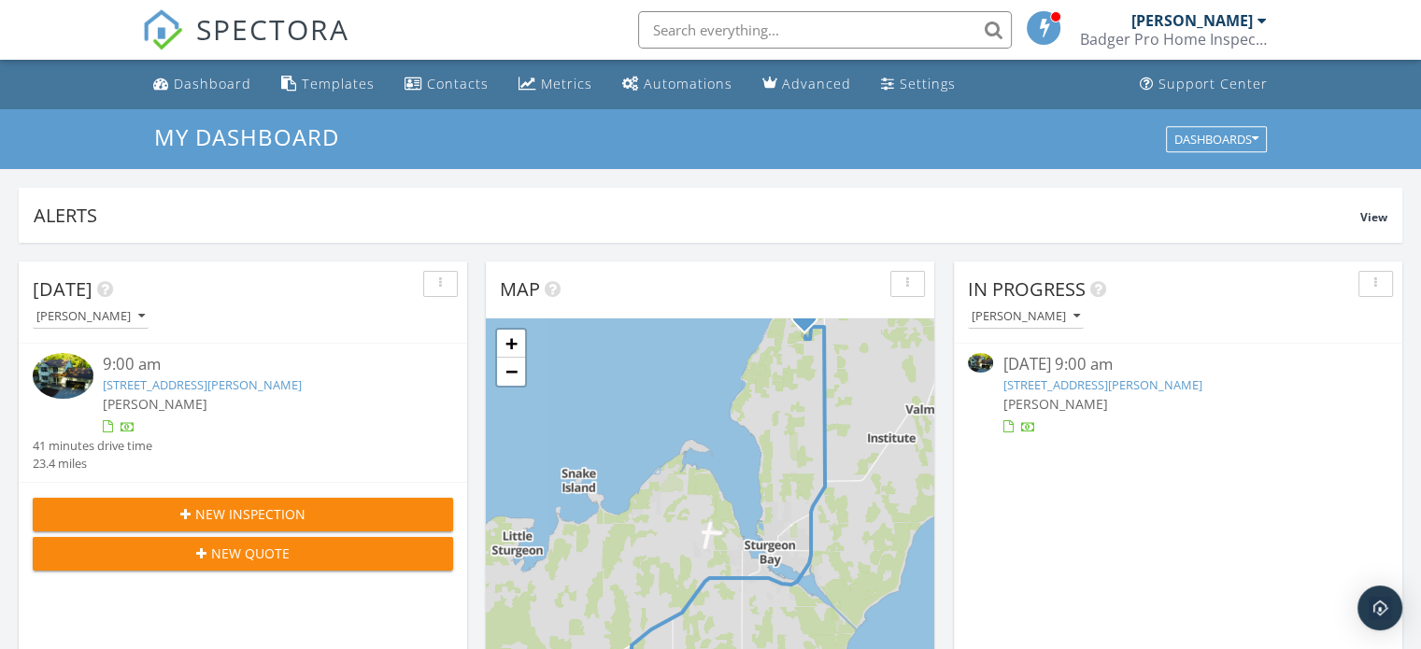
click at [1164, 382] on link "[STREET_ADDRESS][PERSON_NAME]" at bounding box center [1102, 385] width 199 height 17
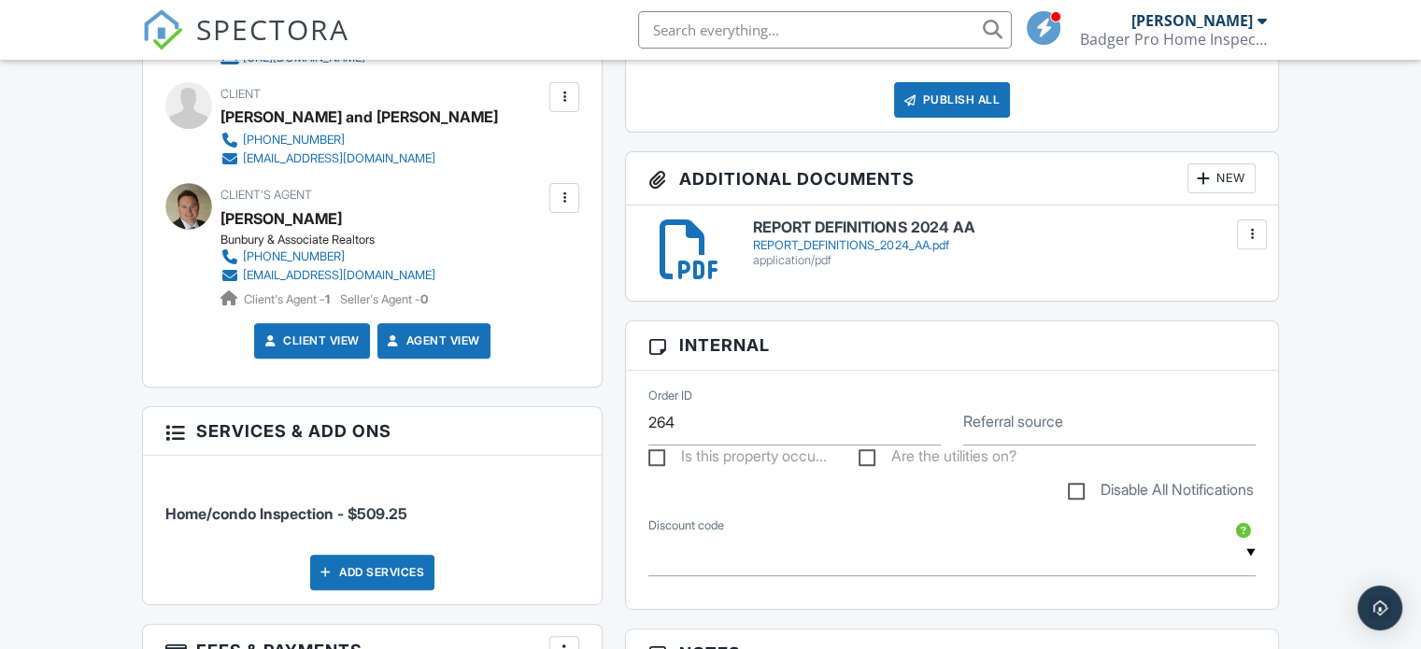
scroll to position [374, 0]
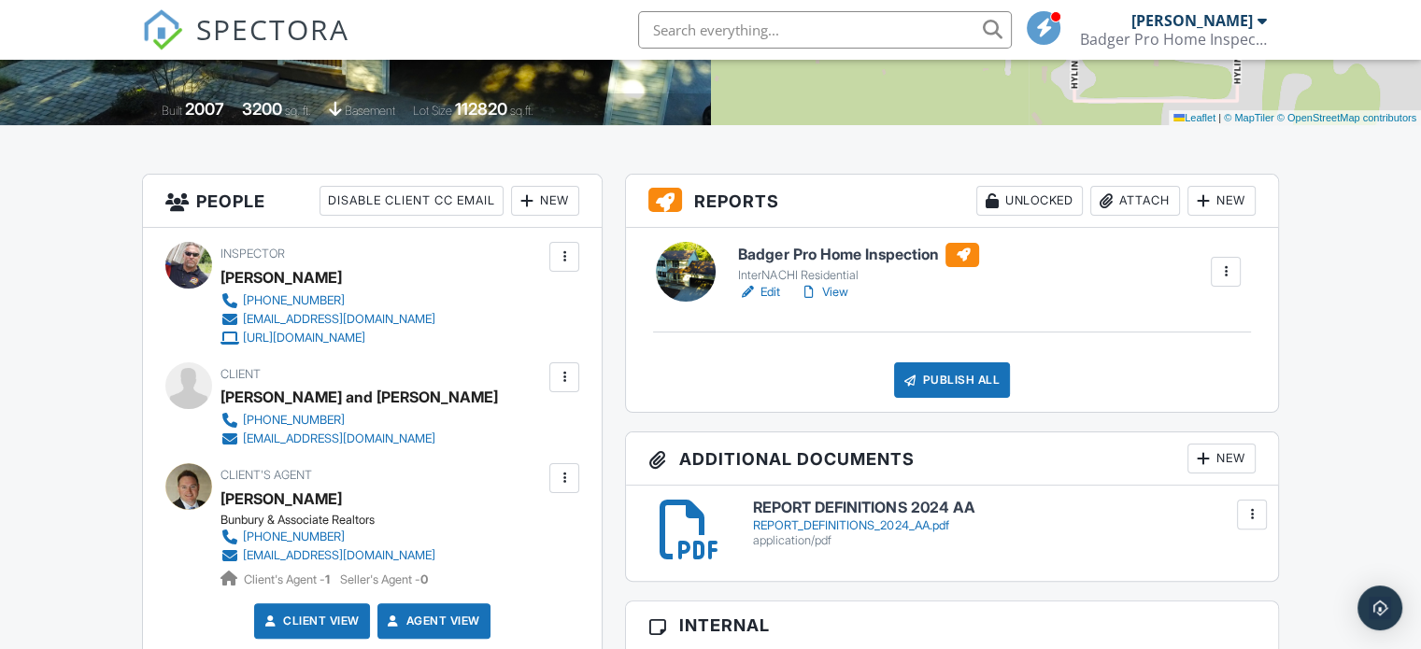
click at [764, 288] on link "Edit" at bounding box center [759, 292] width 42 height 19
